Goal: Task Accomplishment & Management: Manage account settings

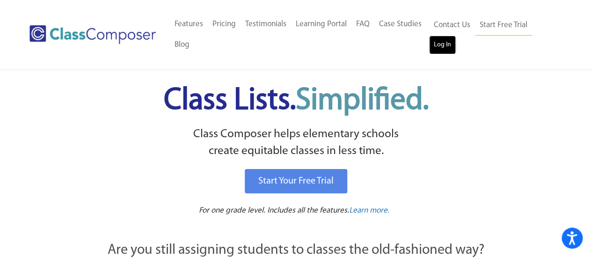
click at [442, 52] on link "Log In" at bounding box center [442, 45] width 27 height 19
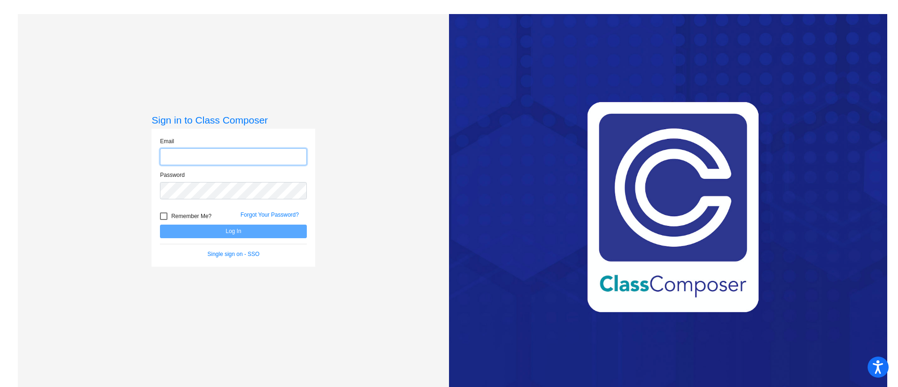
type input "[EMAIL_ADDRESS][DOMAIN_NAME]"
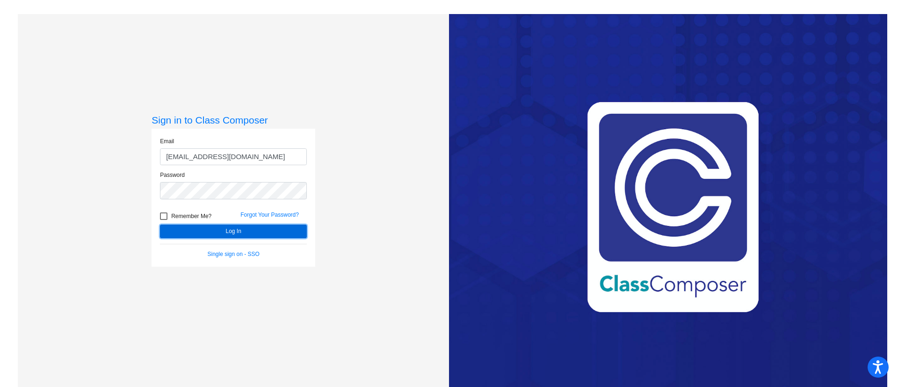
click at [238, 229] on button "Log In" at bounding box center [233, 232] width 147 height 14
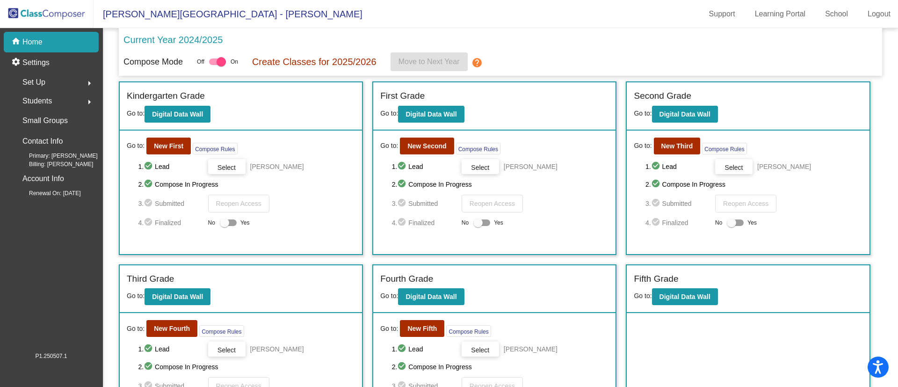
click at [55, 82] on div "Set Up arrow_right" at bounding box center [53, 82] width 89 height 19
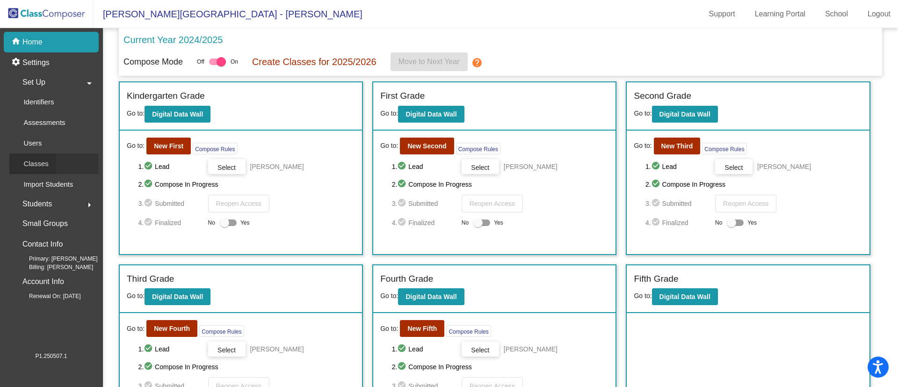
click at [33, 162] on p "Classes" at bounding box center [35, 163] width 25 height 11
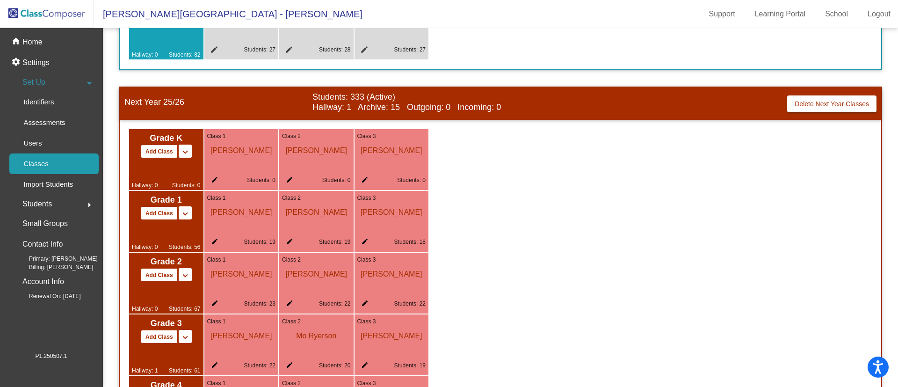
scroll to position [428, 0]
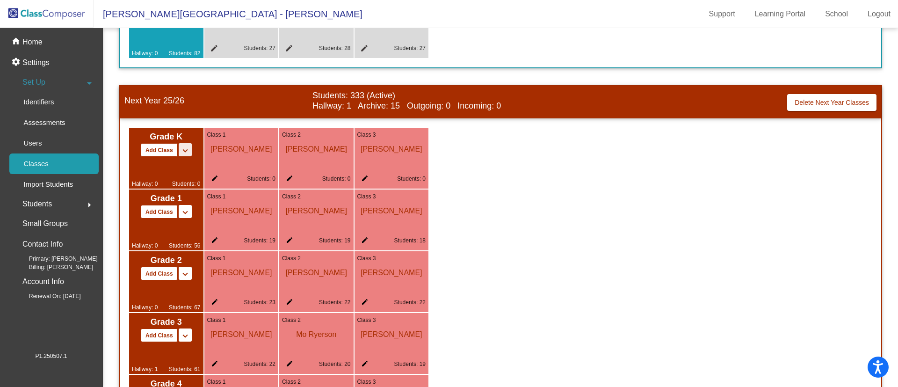
click at [182, 146] on mat-icon "keyboard_arrow_down" at bounding box center [185, 150] width 11 height 11
click at [225, 150] on span "[PERSON_NAME]" at bounding box center [241, 147] width 69 height 16
click at [250, 124] on div "Grade K Add Class Split K/1 Split K/1/2 keyboard_arrow_down keyboard_arrow_up H…" at bounding box center [501, 312] width 762 height 388
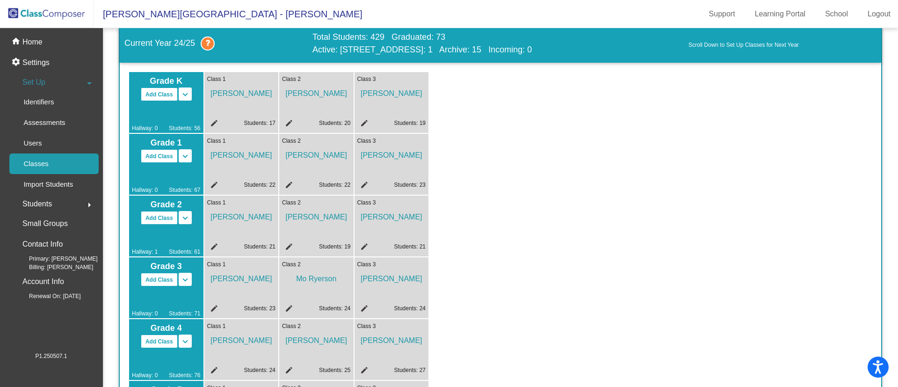
scroll to position [0, 0]
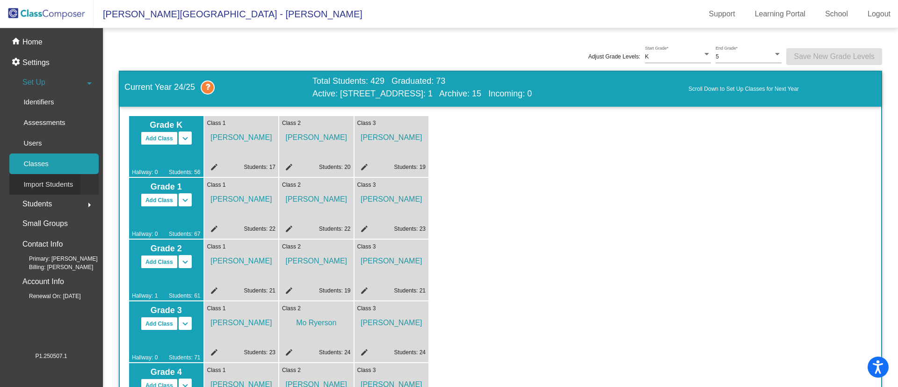
click at [49, 182] on p "Import Students" at bounding box center [48, 184] width 50 height 11
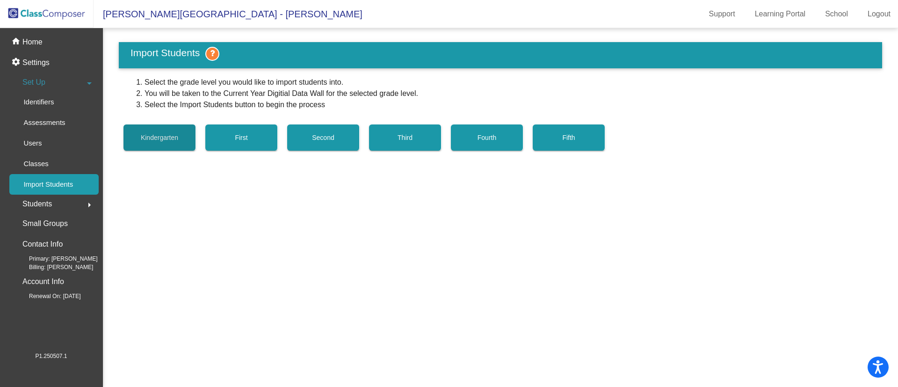
click at [157, 136] on span "Kindergarten" at bounding box center [159, 137] width 37 height 7
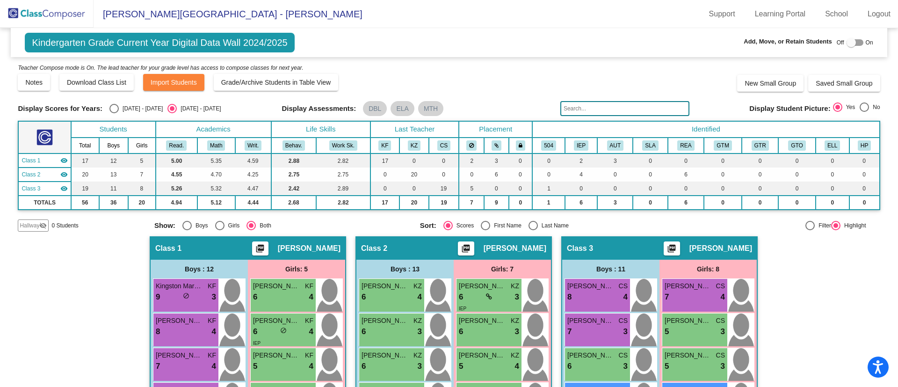
click at [51, 10] on img at bounding box center [47, 14] width 94 height 28
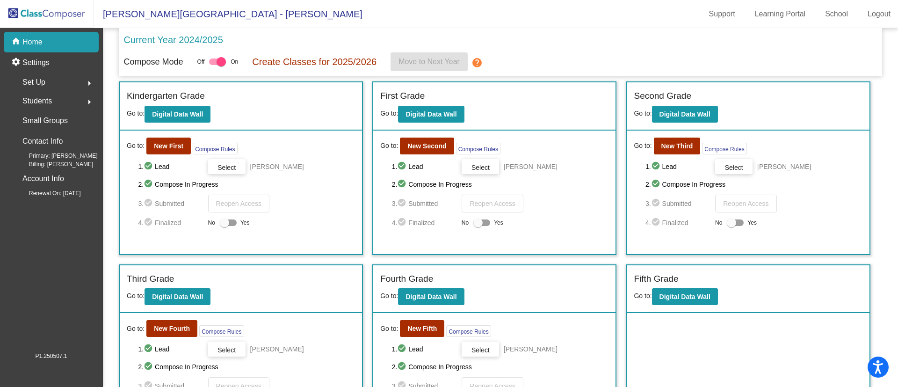
click at [49, 93] on div "Students arrow_right" at bounding box center [53, 101] width 89 height 19
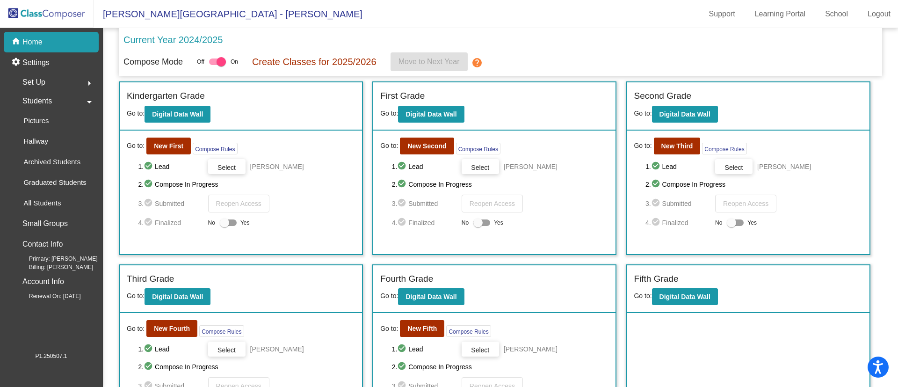
click at [36, 80] on span "Set Up" at bounding box center [33, 82] width 23 height 13
click at [502, 29] on div "Current Year 2024/2025 Compose Mode Off On Create Classes for 2025/2026 Move to…" at bounding box center [501, 52] width 764 height 48
click at [43, 171] on div "Classes" at bounding box center [32, 163] width 47 height 21
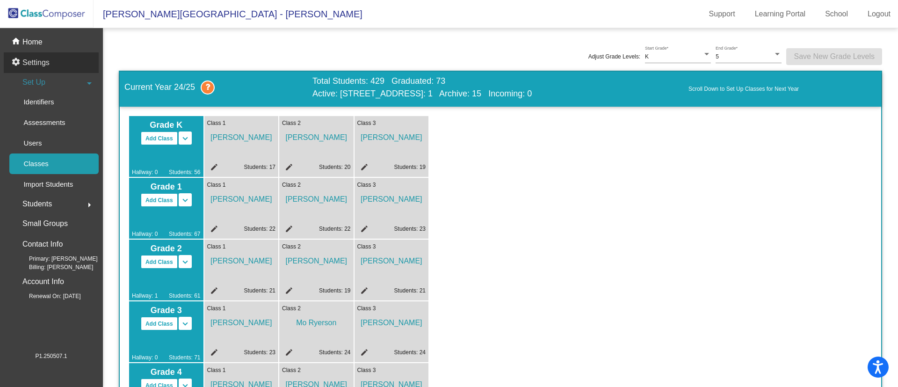
click at [43, 63] on p "Settings" at bounding box center [35, 62] width 27 height 11
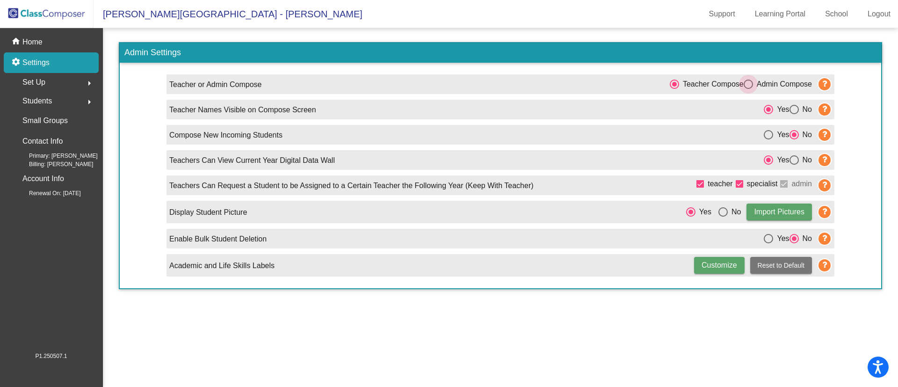
click at [749, 82] on div "Select an option" at bounding box center [748, 84] width 9 height 9
click at [749, 89] on input "Admin Compose" at bounding box center [748, 89] width 0 height 0
radio input "true"
click at [62, 92] on div "Students arrow_right" at bounding box center [53, 101] width 89 height 19
